Goal: Transaction & Acquisition: Book appointment/travel/reservation

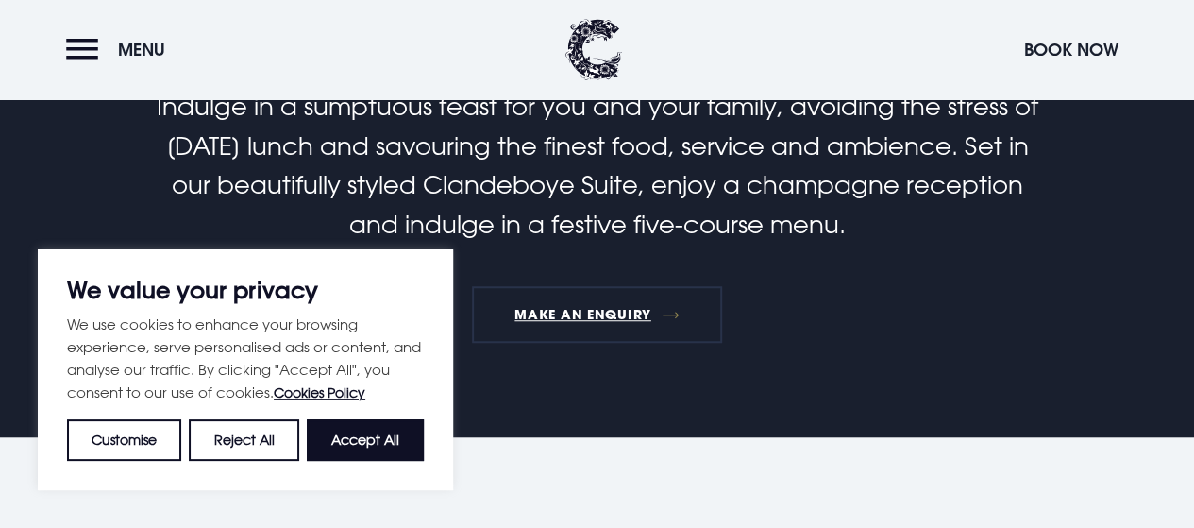
scroll to position [859, 0]
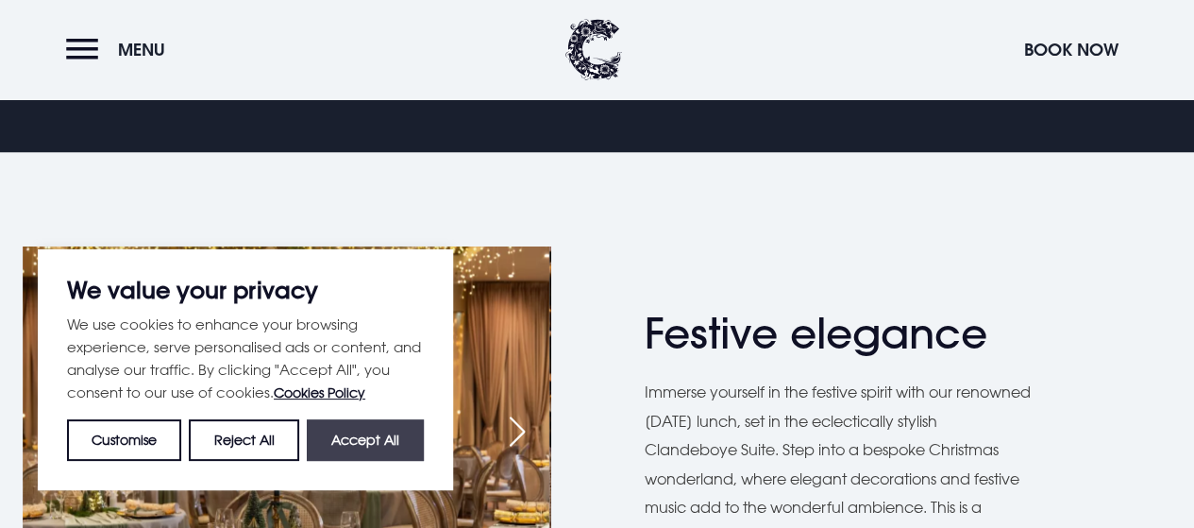
click at [381, 454] on button "Accept All" at bounding box center [365, 440] width 117 height 42
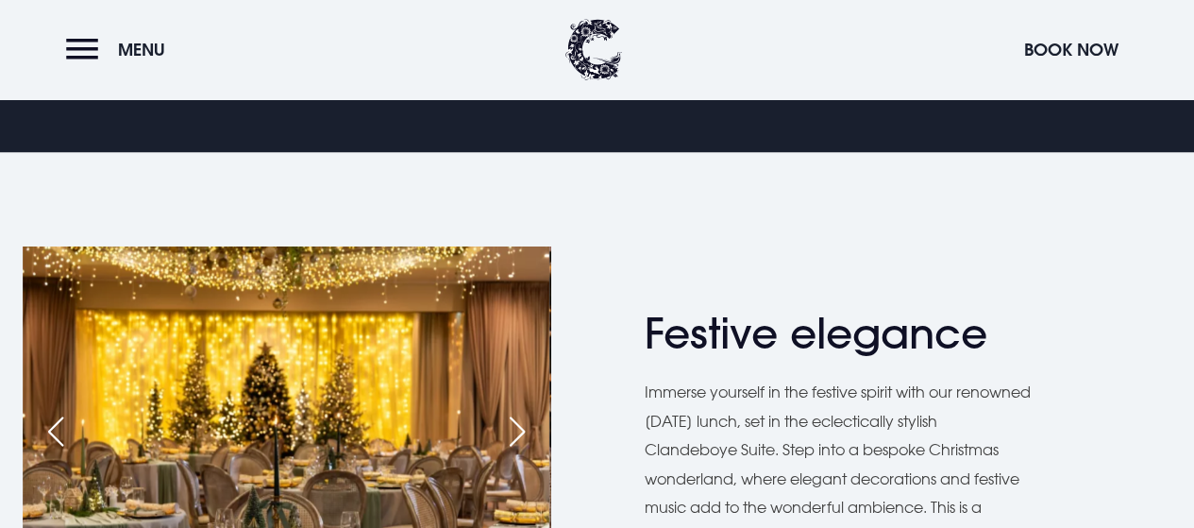
checkbox input "true"
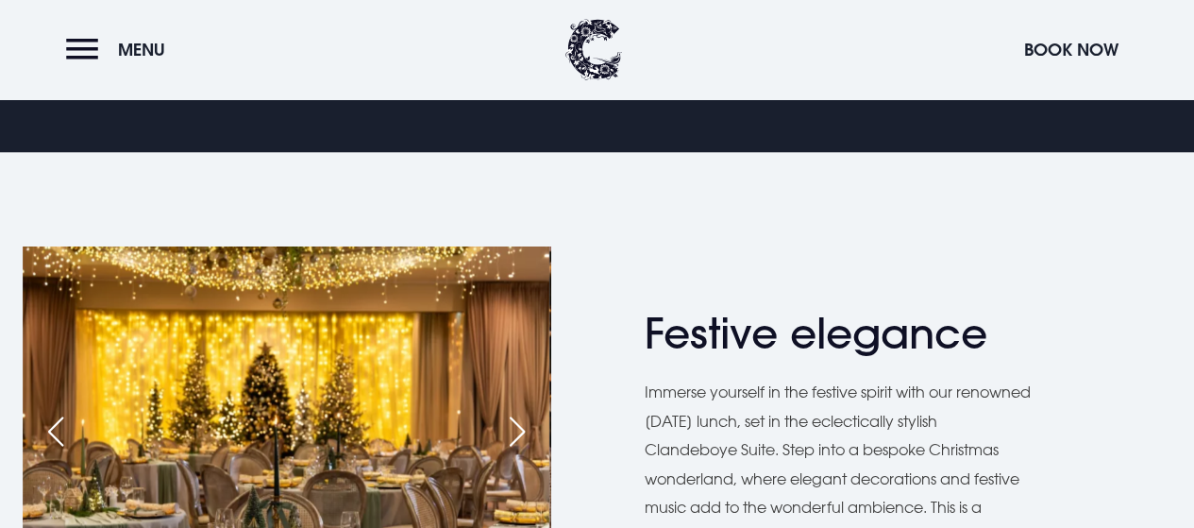
scroll to position [954, 0]
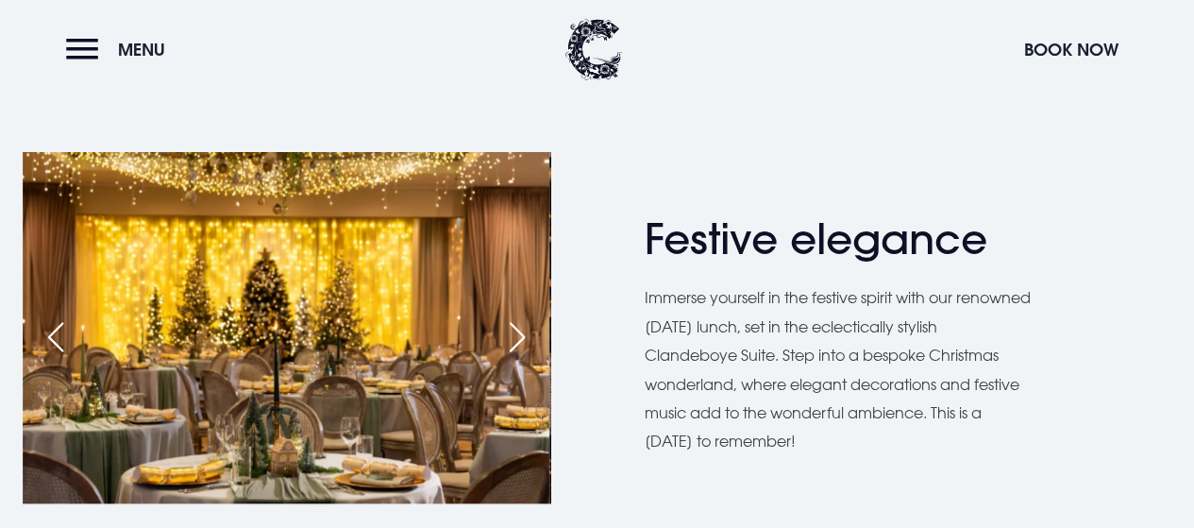
drag, startPoint x: 624, startPoint y: 307, endPoint x: 1069, endPoint y: 433, distance: 462.4
click at [1069, 433] on div "Festive elegance Immerse yourself in the festive spirit with our renowned Chris…" at bounding box center [597, 349] width 1194 height 394
copy p "Immerse yourself in the festive spirit with our renowned [DATE] lunch, set in t…"
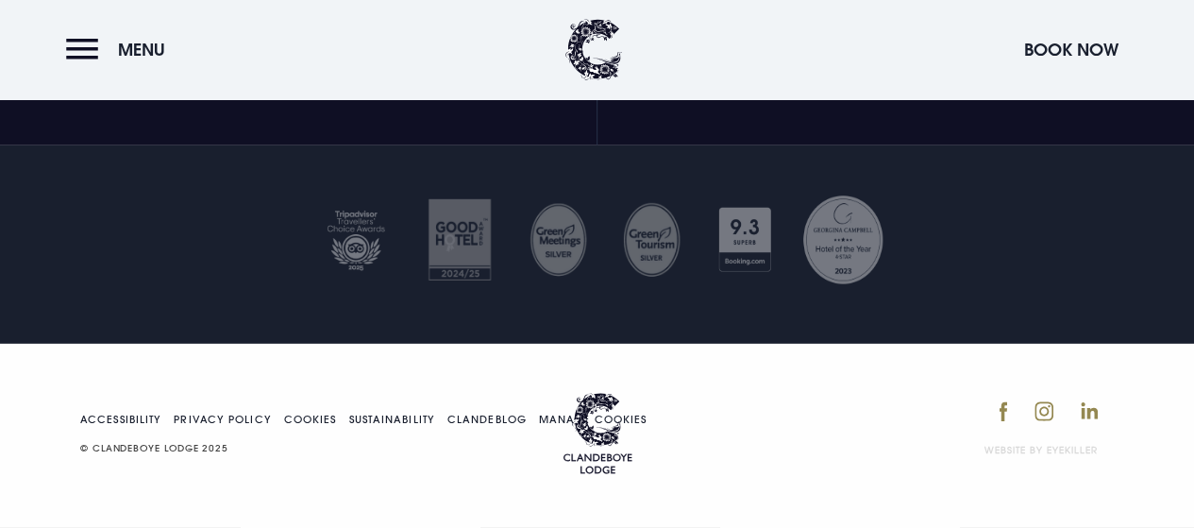
scroll to position [0, 0]
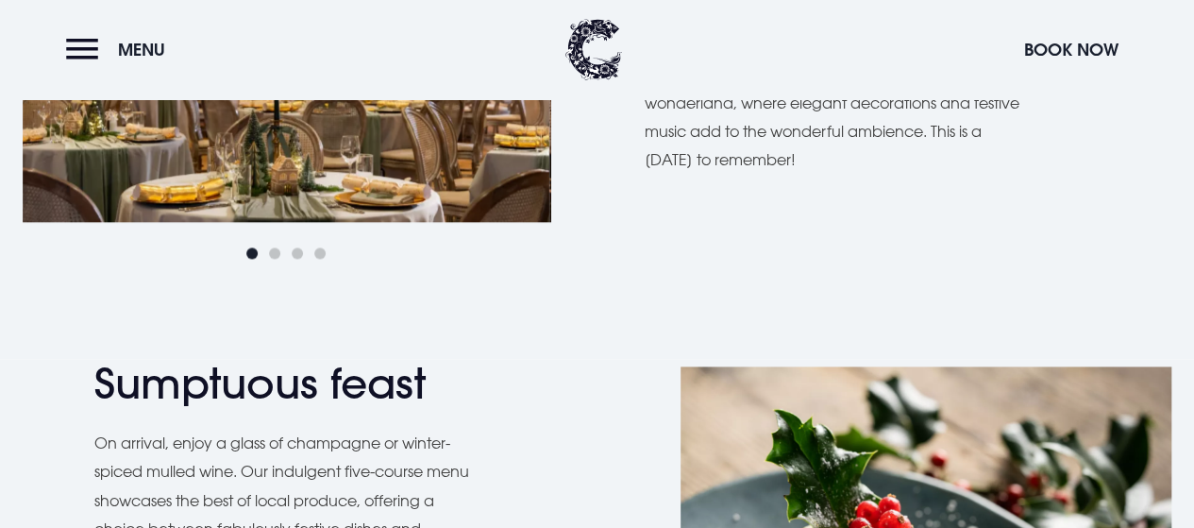
scroll to position [1450, 0]
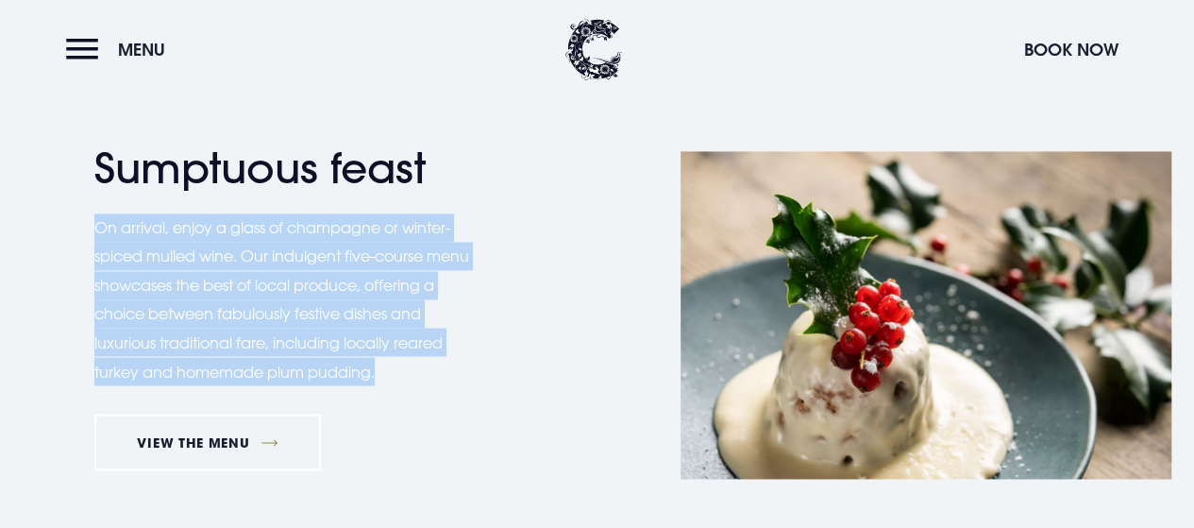
drag, startPoint x: 87, startPoint y: 219, endPoint x: 466, endPoint y: 367, distance: 407.5
click at [466, 367] on div "Sumptuous feast On arrival, enjoy a glass of champagne or winter-spiced mulled …" at bounding box center [597, 315] width 1194 height 342
copy p "On arrival, enjoy a glass of champagne or winter-spiced mulled wine. Our indulg…"
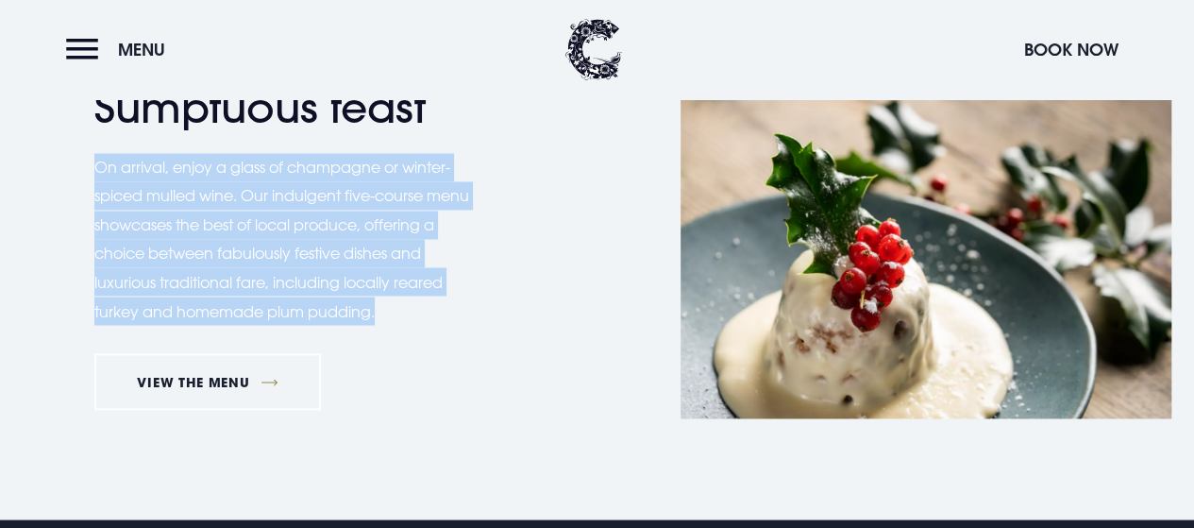
scroll to position [1469, 0]
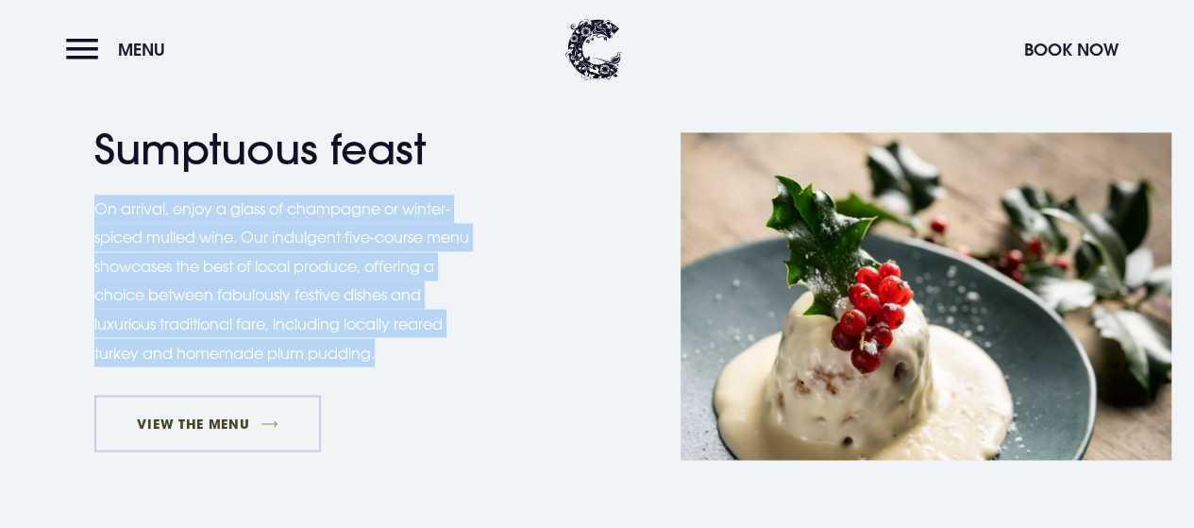
click at [232, 420] on link "VIEW THE MENU" at bounding box center [207, 423] width 227 height 57
